Goal: Information Seeking & Learning: Learn about a topic

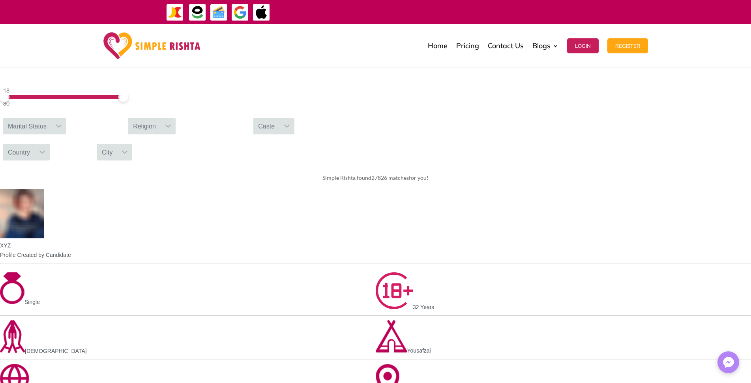
scroll to position [322, 0]
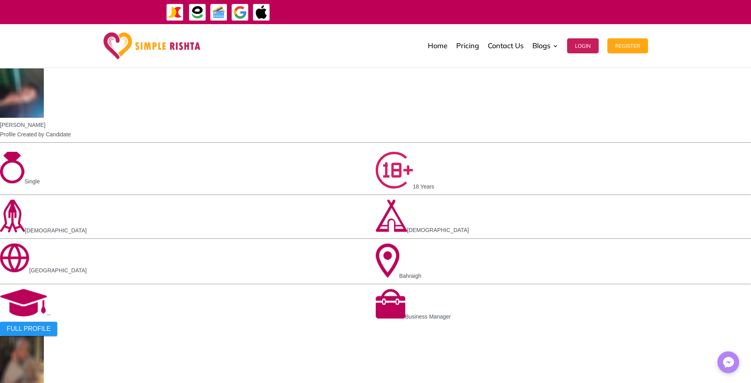
scroll to position [441, 0]
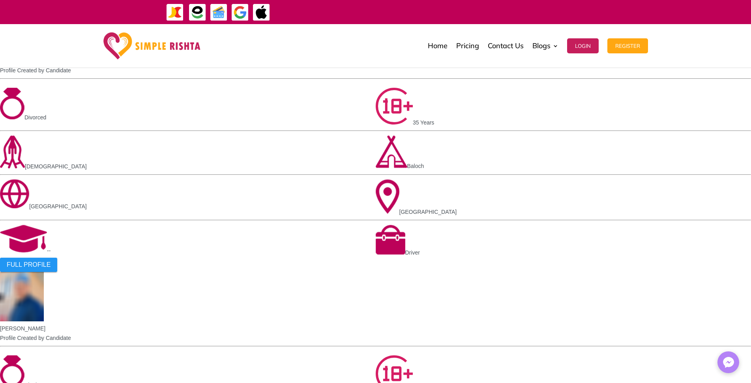
scroll to position [480, 0]
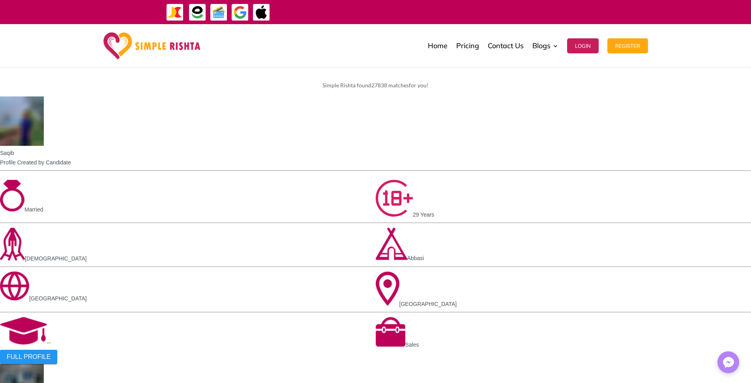
scroll to position [401, 0]
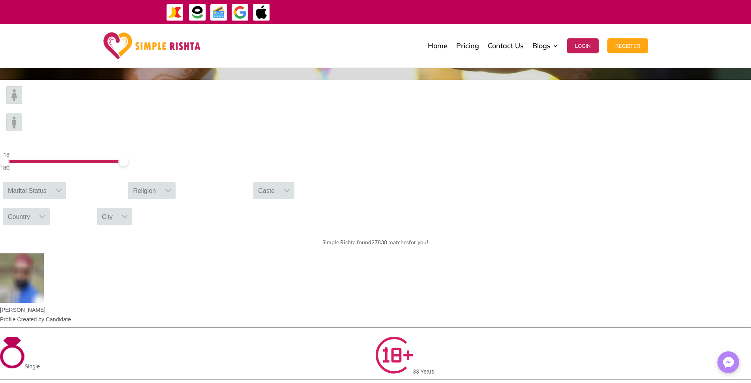
scroll to position [441, 0]
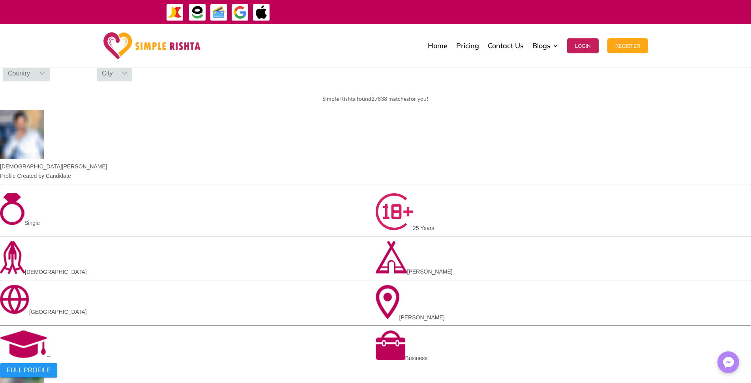
scroll to position [401, 0]
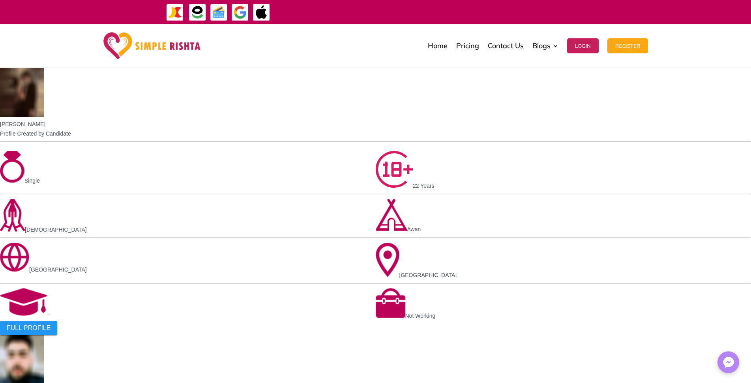
scroll to position [441, 0]
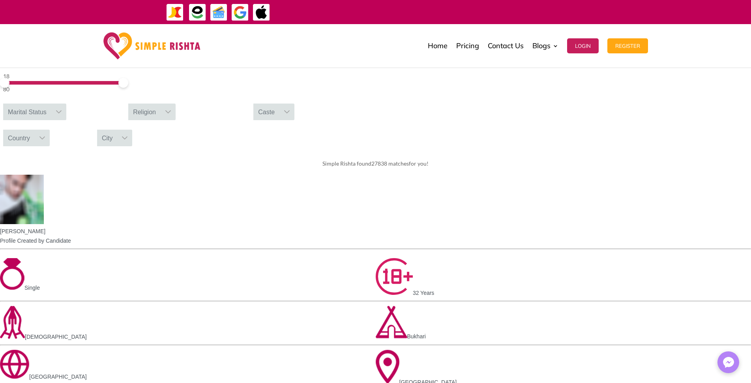
scroll to position [401, 0]
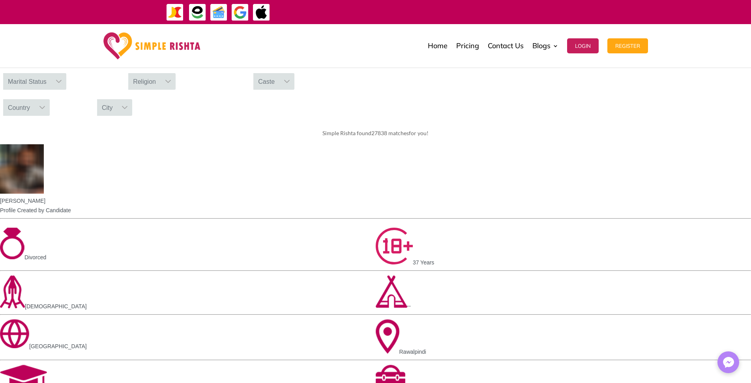
scroll to position [362, 0]
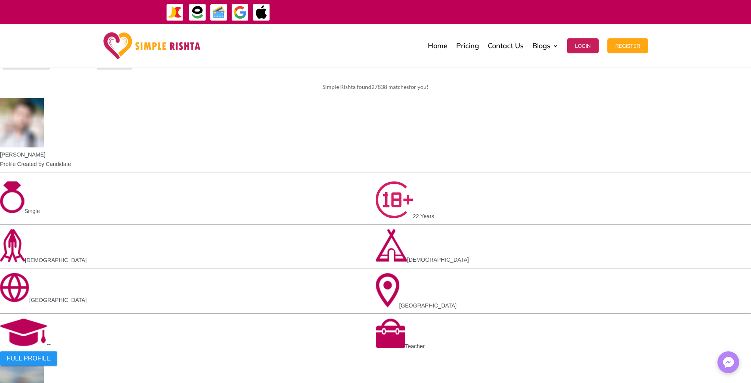
scroll to position [401, 0]
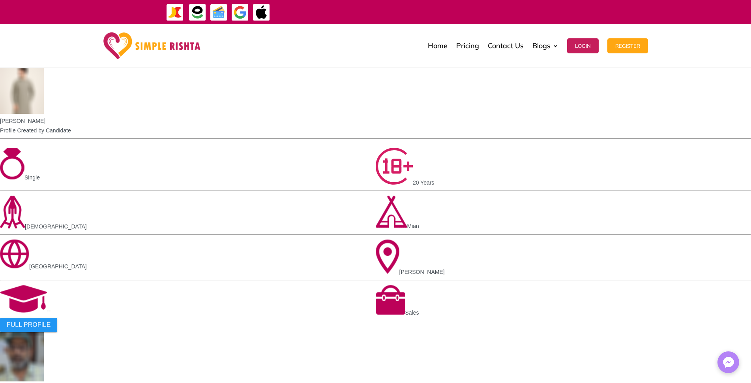
scroll to position [441, 0]
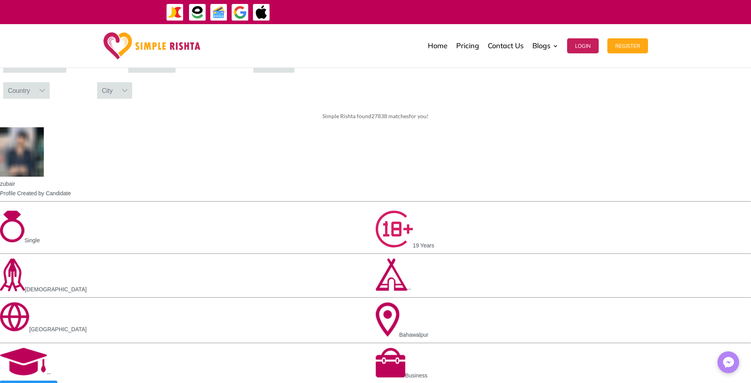
scroll to position [355, 0]
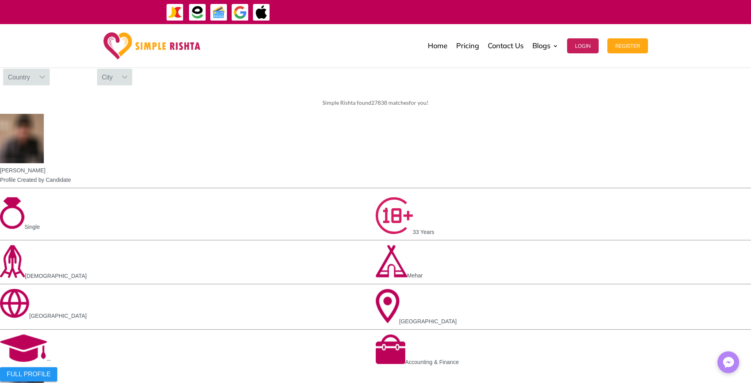
scroll to position [395, 0]
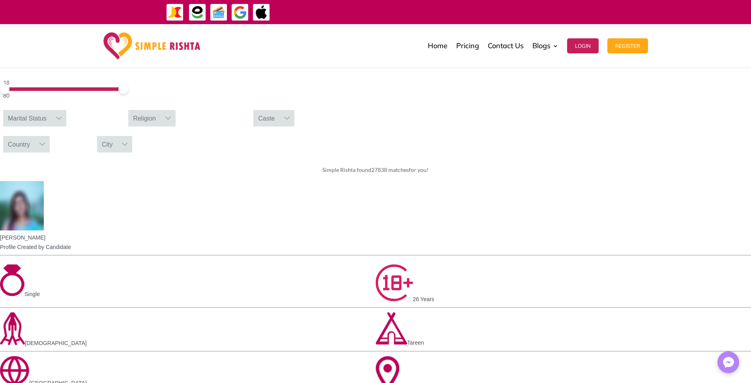
scroll to position [355, 0]
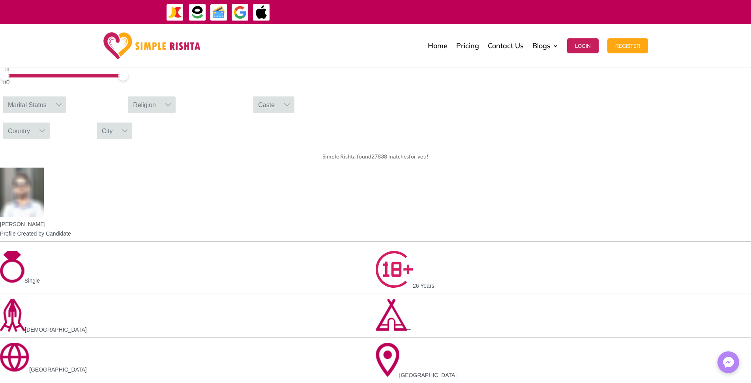
scroll to position [395, 0]
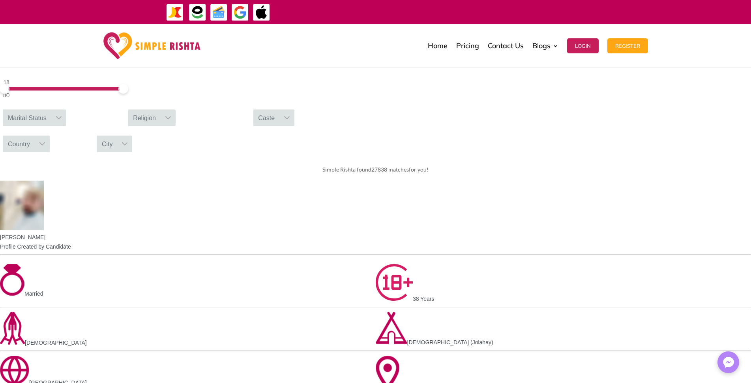
scroll to position [316, 0]
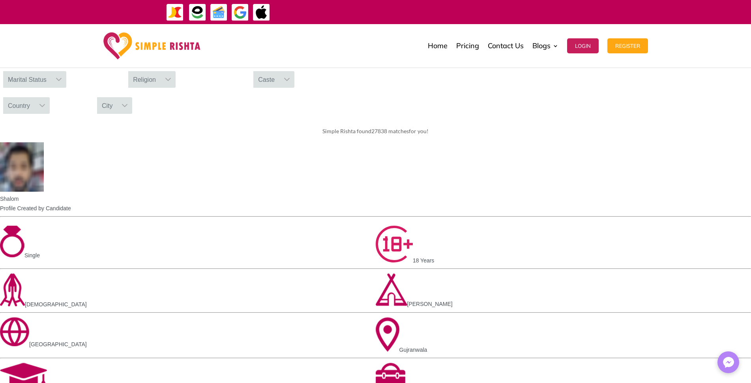
scroll to position [355, 0]
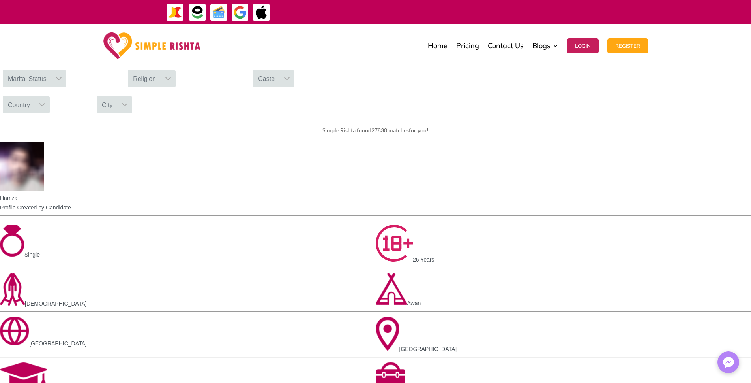
drag, startPoint x: 432, startPoint y: 244, endPoint x: 421, endPoint y: 248, distance: 11.7
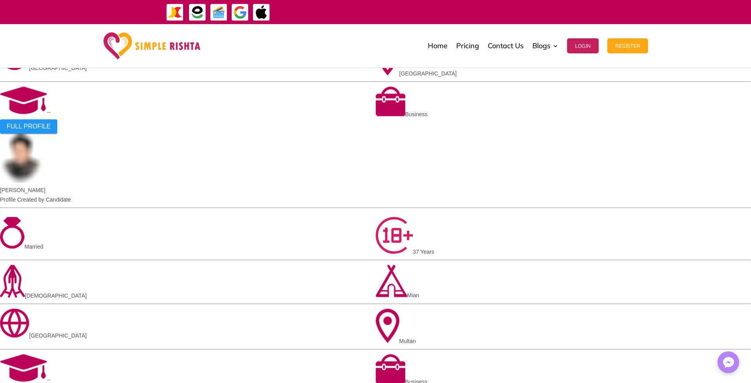
scroll to position [513, 0]
